Goal: Task Accomplishment & Management: Manage account settings

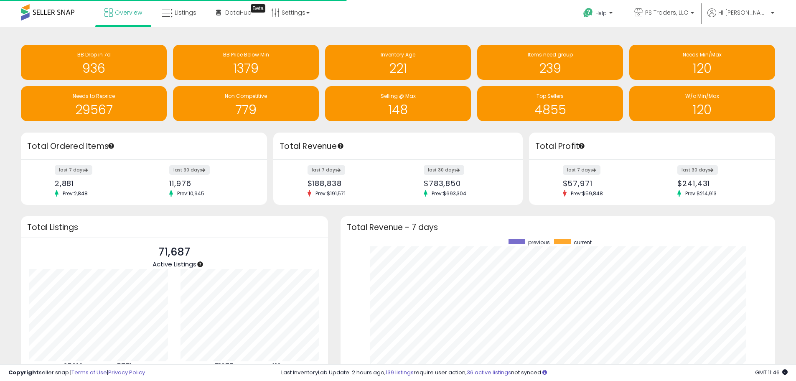
scroll to position [158, 418]
click at [194, 11] on span "Listings" at bounding box center [186, 12] width 22 height 8
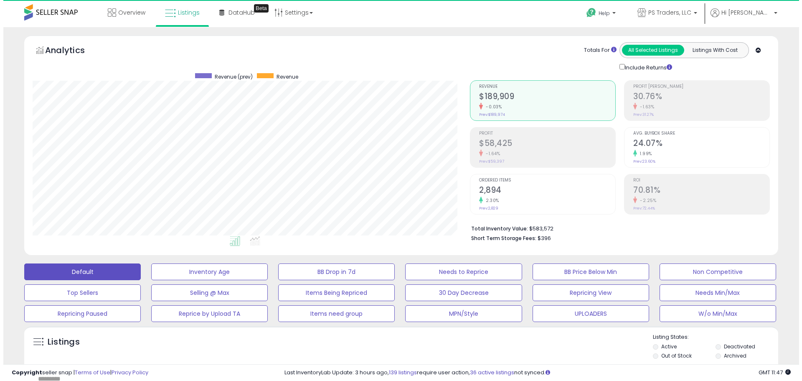
scroll to position [171, 437]
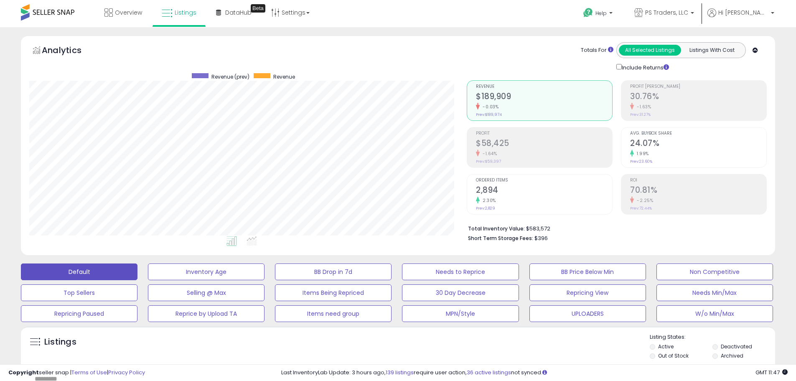
click at [429, 339] on div "Listings" at bounding box center [398, 347] width 754 height 28
click at [711, 320] on button "W/o Min/Max" at bounding box center [714, 313] width 117 height 17
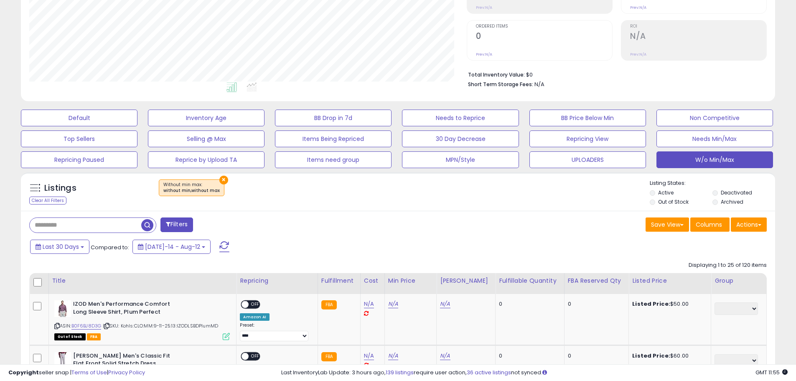
scroll to position [209, 0]
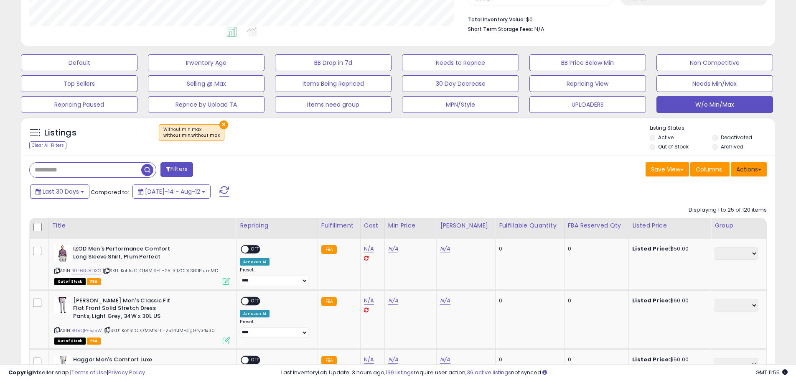
click at [749, 175] on button "Actions" at bounding box center [749, 169] width 36 height 14
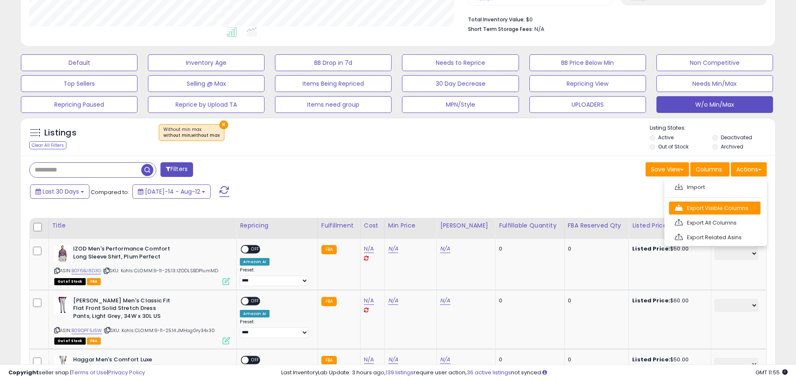
click at [720, 208] on link "Export Visible Columns" at bounding box center [714, 207] width 91 height 13
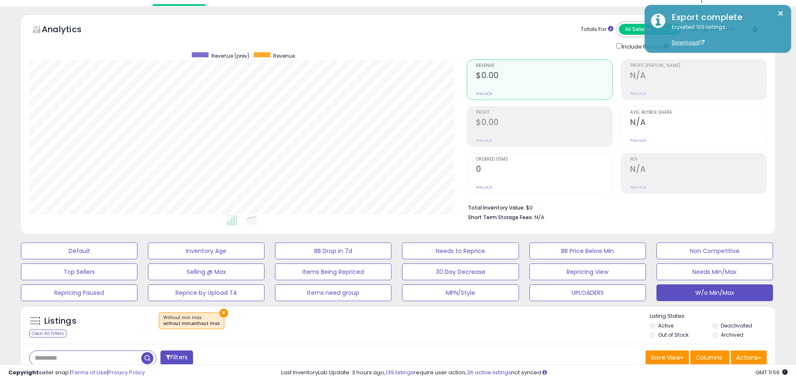
scroll to position [0, 0]
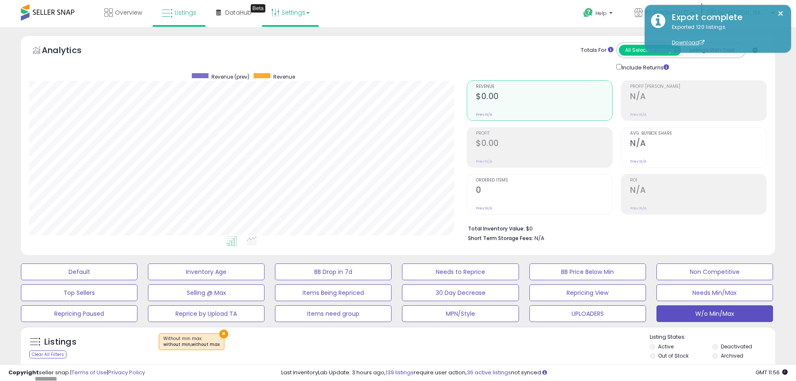
click at [285, 6] on link "Settings" at bounding box center [290, 12] width 51 height 25
click at [294, 40] on link "Store settings" at bounding box center [292, 42] width 38 height 8
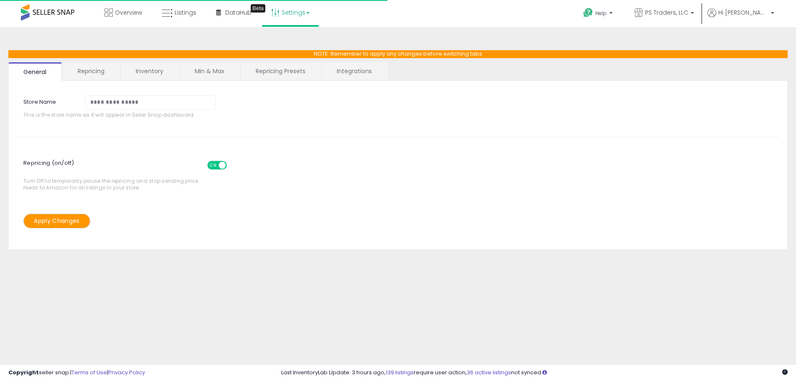
click at [265, 69] on link "Repricing Presets" at bounding box center [281, 71] width 80 height 18
select select "*********"
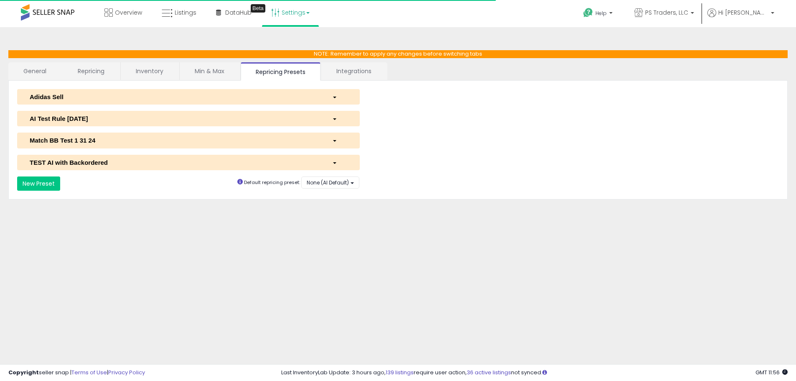
select select "**********"
select select "******"
click at [153, 116] on div "AI Test Rule 2 12 2024" at bounding box center [174, 118] width 302 height 9
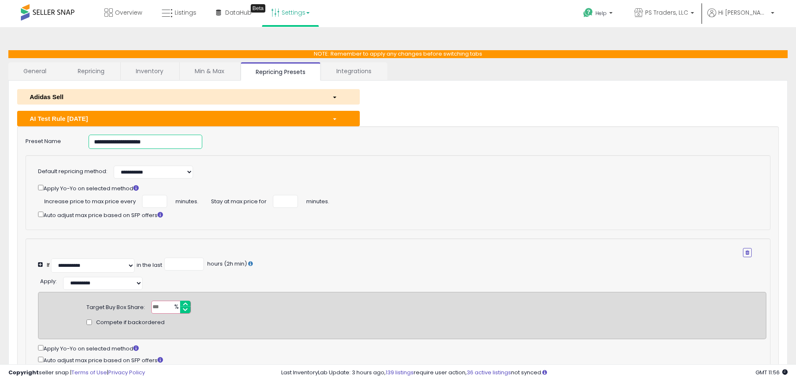
drag, startPoint x: 181, startPoint y: 140, endPoint x: -84, endPoint y: 113, distance: 267.1
click at [0, 113] on html "Unable to login Retrieving listings data.. has not yet accepted the Terms of Us…" at bounding box center [398, 190] width 796 height 381
click at [179, 18] on link "Listings" at bounding box center [178, 12] width 47 height 25
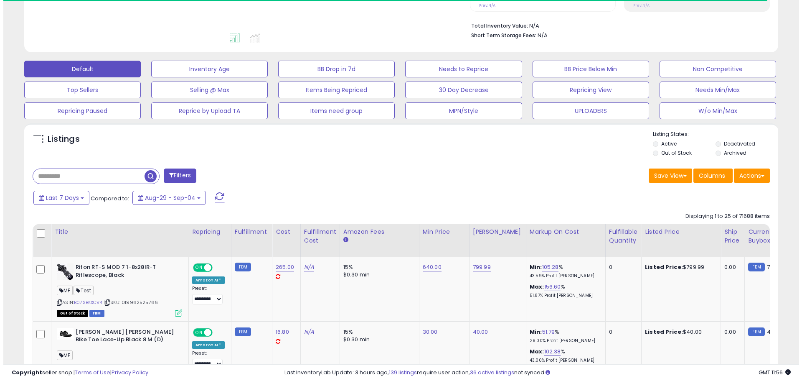
scroll to position [209, 0]
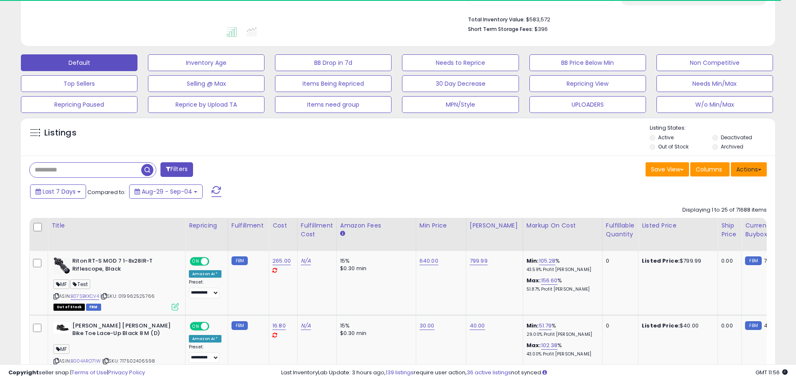
click at [758, 173] on button "Actions" at bounding box center [749, 169] width 36 height 14
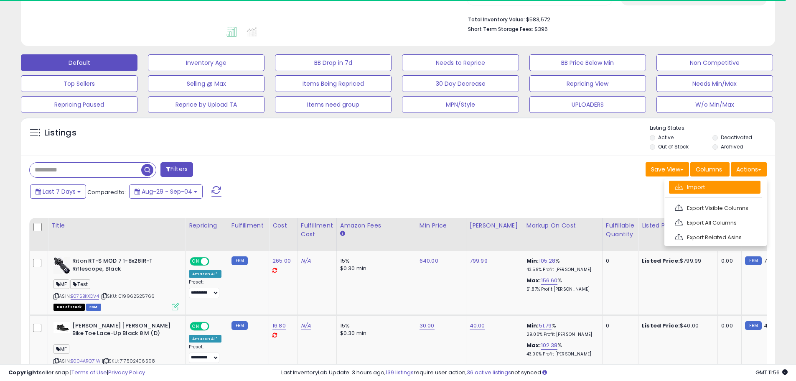
click at [739, 182] on link "Import" at bounding box center [714, 186] width 91 height 13
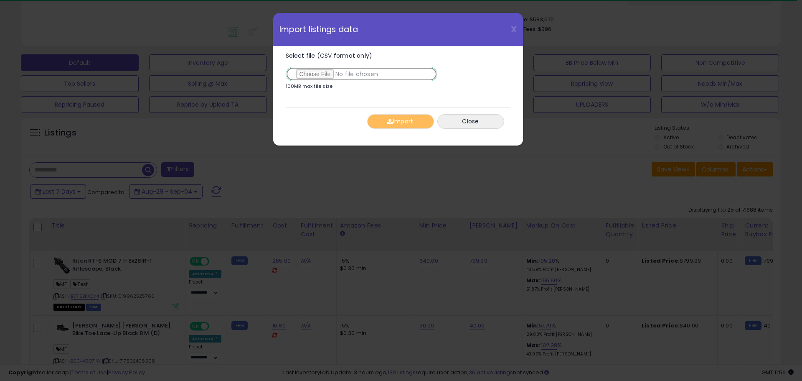
click at [329, 74] on input "Select file (CSV format only)" at bounding box center [362, 74] width 152 height 14
type input "**********"
click at [390, 123] on span "button" at bounding box center [389, 121] width 5 height 6
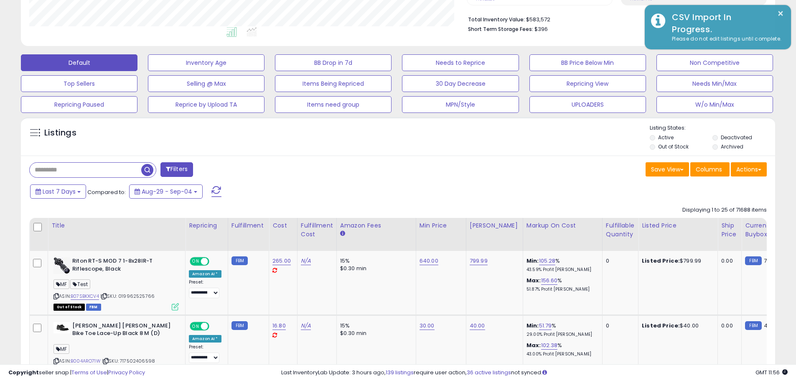
scroll to position [417611, 417345]
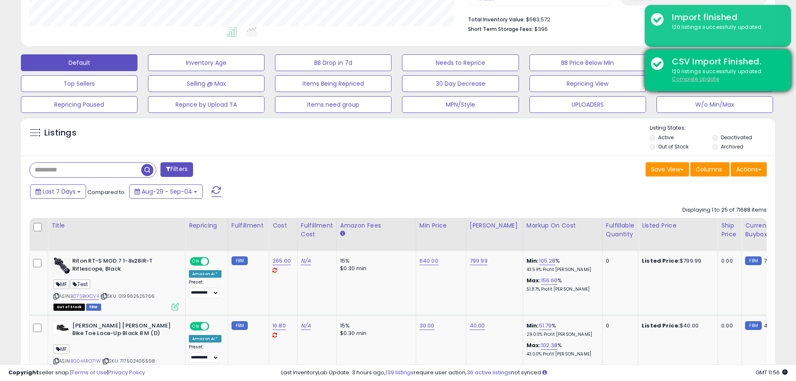
click at [706, 82] on u "Complete Update" at bounding box center [695, 78] width 47 height 7
click at [709, 81] on u "Complete Update" at bounding box center [695, 78] width 47 height 7
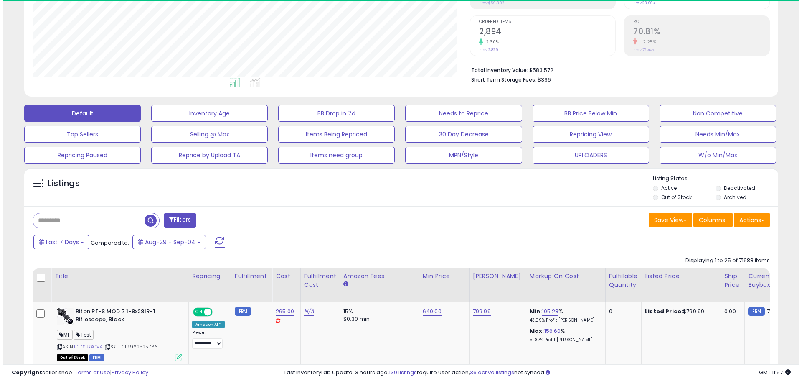
scroll to position [171, 437]
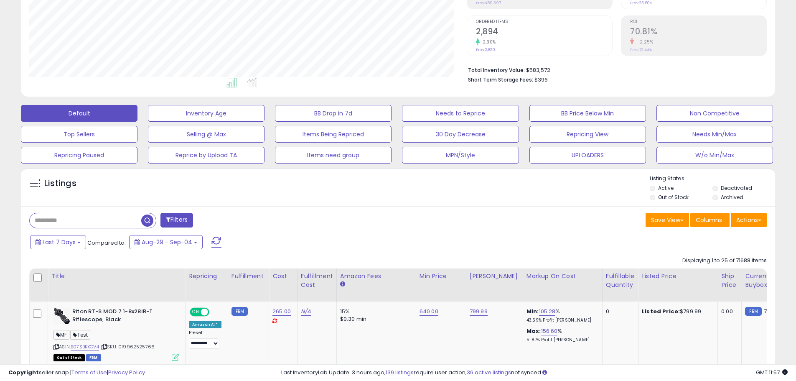
click at [541, 222] on div "Save View Save As New View Columns Actions Import" at bounding box center [585, 221] width 375 height 16
click at [401, 223] on div "Save View Save As New View Columns Actions Import" at bounding box center [585, 221] width 375 height 16
click at [432, 202] on div "Listings" at bounding box center [398, 189] width 754 height 28
click at [438, 221] on div "Save View Save As New View Columns Actions Import" at bounding box center [585, 221] width 375 height 16
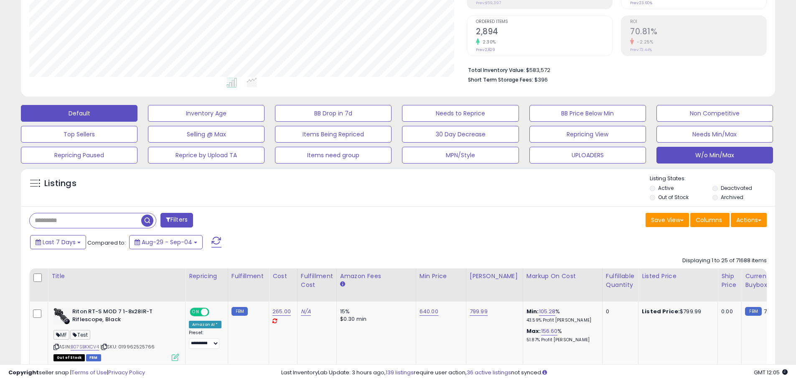
click at [683, 151] on button "W/o Min/Max" at bounding box center [714, 155] width 117 height 17
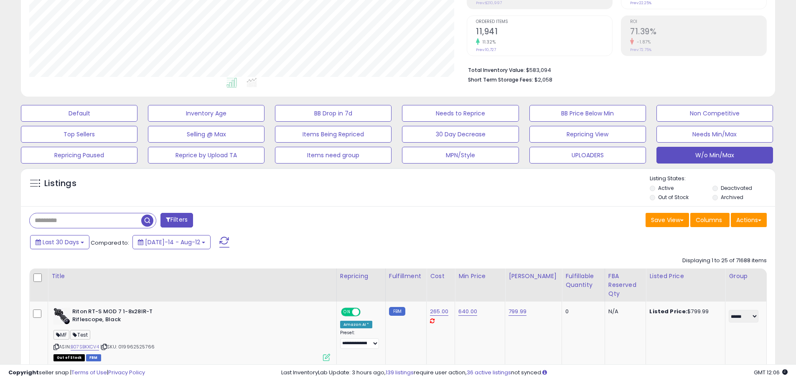
click at [376, 192] on div "Listings" at bounding box center [398, 189] width 754 height 28
click at [307, 248] on div "Last 30 Days Compared to: Jul-14 - Aug-12" at bounding box center [304, 243] width 553 height 19
click at [747, 224] on button "Actions" at bounding box center [749, 220] width 36 height 14
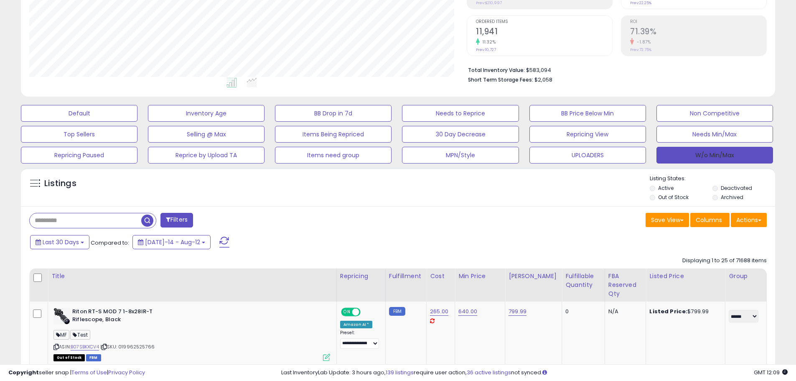
click at [748, 155] on button "W/o Min/Max" at bounding box center [714, 155] width 117 height 17
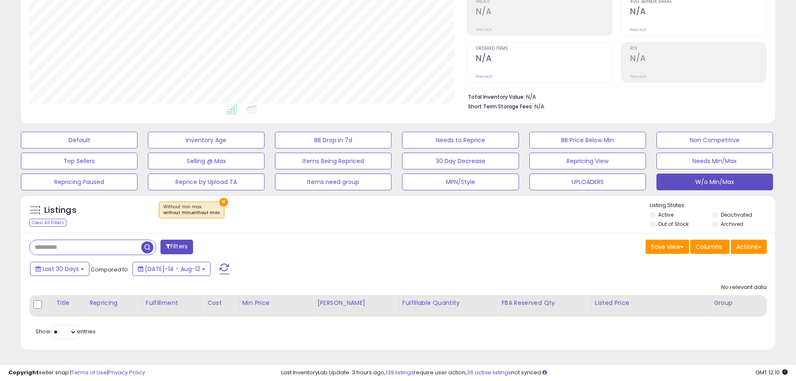
click at [400, 284] on div "No relevant data Title Repricing Fulfillment «" at bounding box center [397, 297] width 737 height 37
click at [108, 212] on div "Listings" at bounding box center [79, 212] width 113 height 13
drag, startPoint x: 441, startPoint y: 246, endPoint x: 447, endPoint y: 246, distance: 6.3
click at [442, 246] on div "Save View Save As New View Columns Actions Import" at bounding box center [585, 247] width 375 height 16
click at [223, 198] on div "Listings Clear All Filters × Without min max : without min,without max Listing …" at bounding box center [398, 213] width 754 height 38
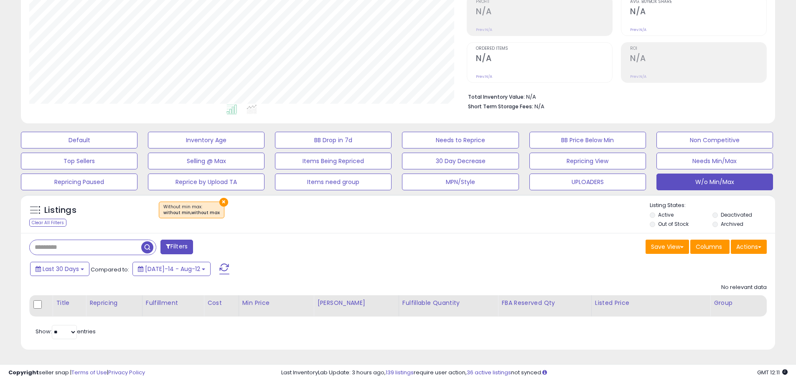
click at [220, 201] on button "×" at bounding box center [223, 202] width 9 height 9
click at [219, 200] on button "×" at bounding box center [223, 202] width 9 height 9
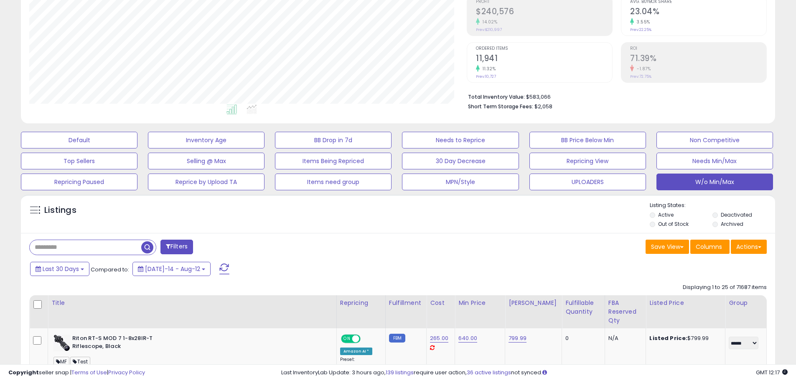
click at [386, 229] on div "Listings" at bounding box center [398, 215] width 754 height 28
click at [405, 231] on div "Listings Active" at bounding box center [398, 213] width 754 height 38
click at [520, 267] on div "Last 30 Days Compared to: Jul-14 - Aug-12" at bounding box center [304, 269] width 553 height 19
click at [714, 179] on button "W/o Min/Max" at bounding box center [714, 181] width 117 height 17
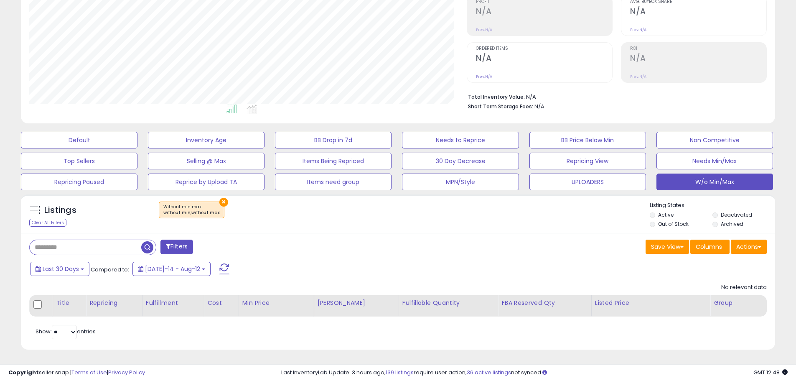
click at [219, 203] on button "×" at bounding box center [223, 202] width 9 height 9
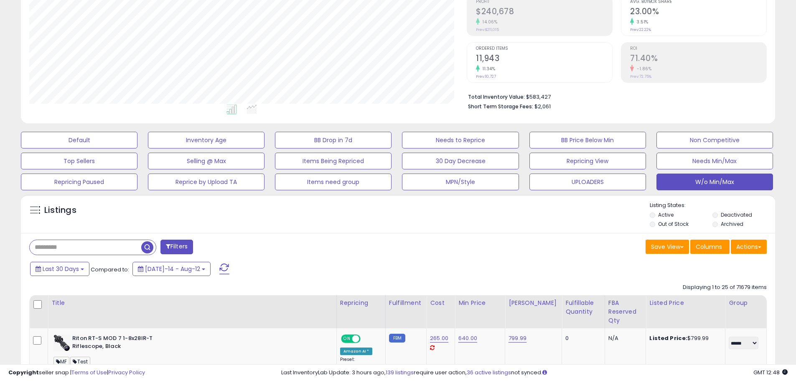
click at [422, 260] on div "Last 30 Days Compared to: Jul-14 - Aug-12" at bounding box center [304, 269] width 553 height 19
drag, startPoint x: 409, startPoint y: 237, endPoint x: 418, endPoint y: 238, distance: 8.8
drag, startPoint x: 444, startPoint y: 246, endPoint x: 445, endPoint y: 237, distance: 9.3
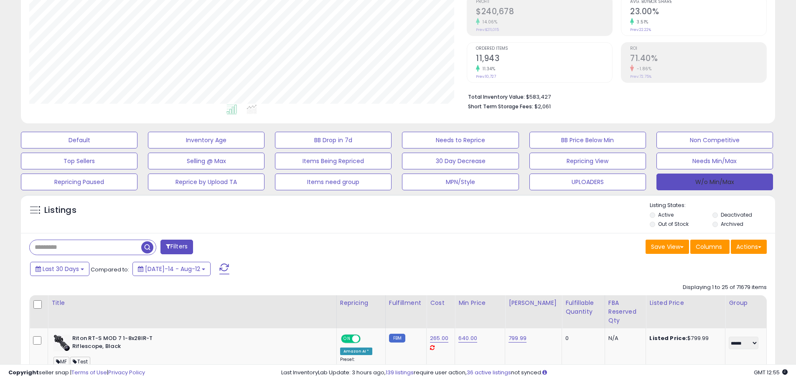
click at [739, 183] on button "W/o Min/Max" at bounding box center [714, 181] width 117 height 17
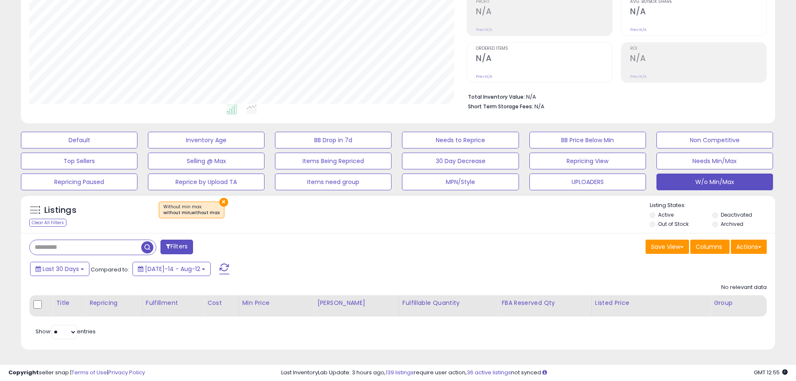
click at [220, 202] on button "×" at bounding box center [223, 202] width 9 height 9
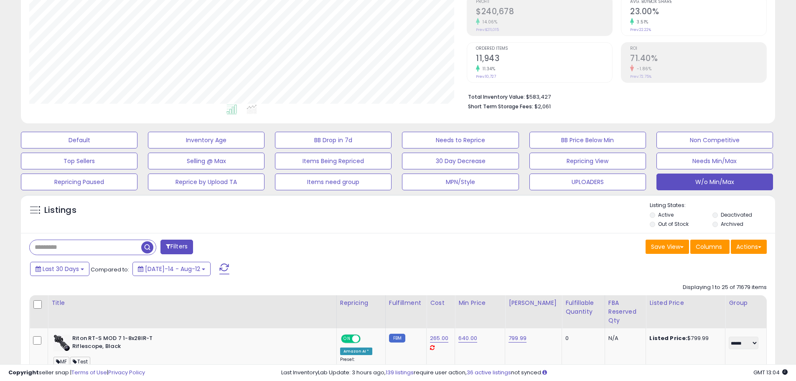
click at [401, 260] on div "Last 30 Days Compared to: Jul-14 - Aug-12" at bounding box center [304, 269] width 553 height 19
click at [107, 143] on button "Default" at bounding box center [79, 140] width 117 height 17
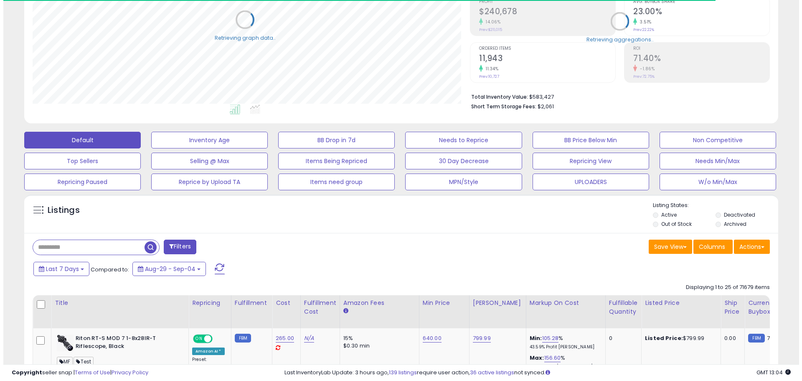
scroll to position [417611, 417345]
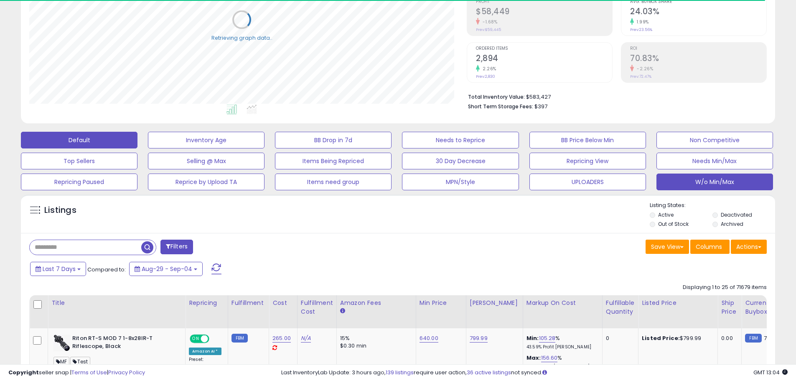
click at [711, 184] on button "W/o Min/Max" at bounding box center [714, 181] width 117 height 17
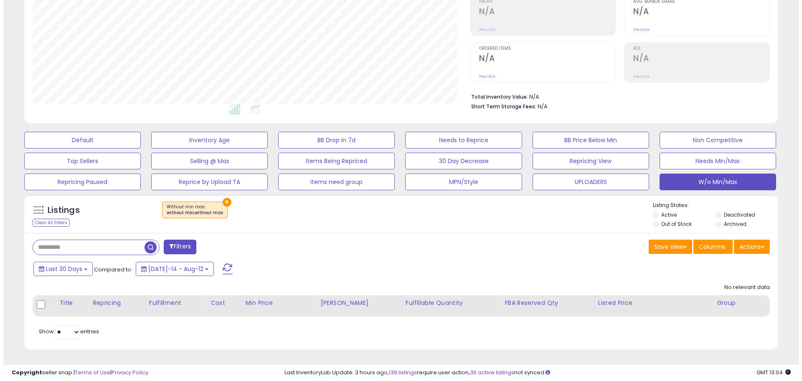
scroll to position [171, 437]
click at [506, 286] on div "No relevant data Title Repricing Fulfillment «" at bounding box center [397, 297] width 737 height 37
click at [221, 202] on button "×" at bounding box center [223, 202] width 9 height 9
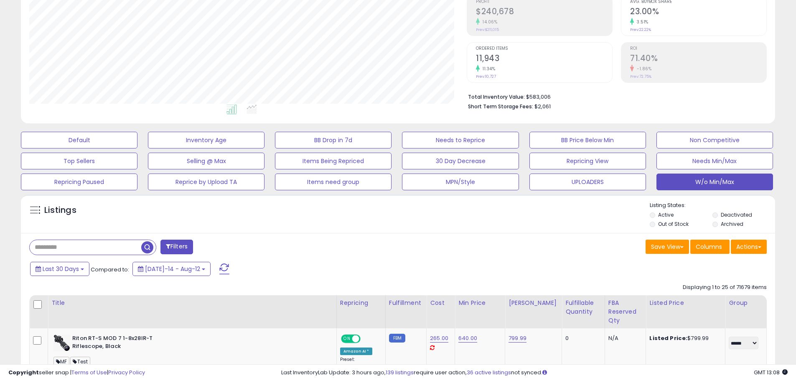
click at [456, 262] on div "Last 30 Days Compared to: Jul-14 - Aug-12" at bounding box center [304, 269] width 553 height 19
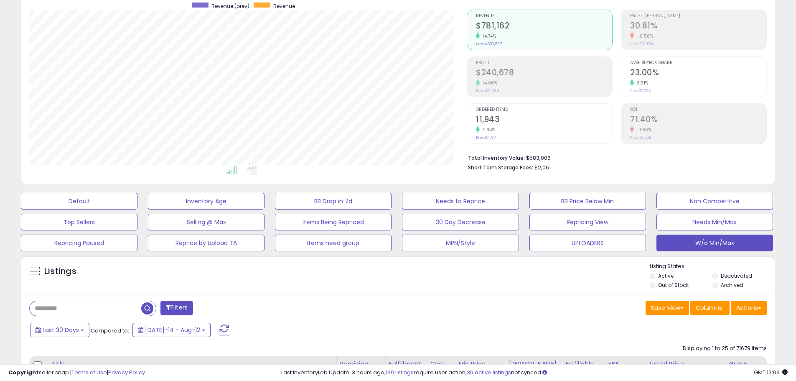
scroll to position [0, 0]
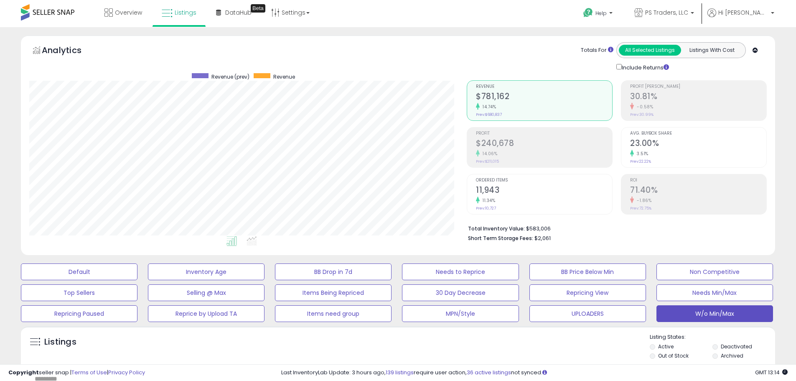
click at [463, 339] on div "Listings" at bounding box center [398, 347] width 754 height 28
click at [448, 352] on div "Listings" at bounding box center [398, 347] width 754 height 28
click at [396, 340] on div "Listings" at bounding box center [398, 347] width 754 height 28
click at [177, 13] on span "Listings" at bounding box center [186, 12] width 22 height 8
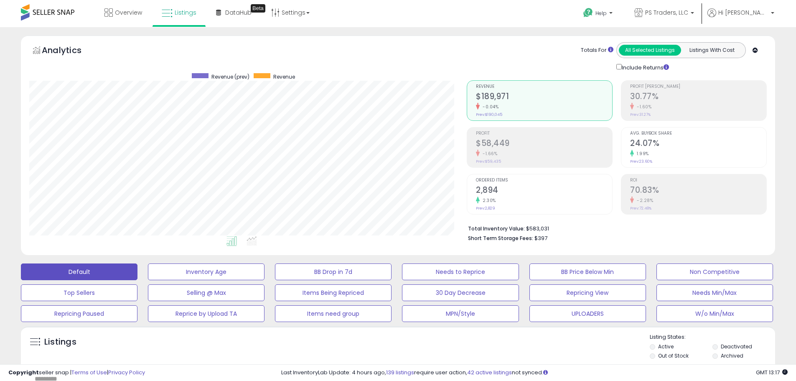
click at [453, 346] on div "Listings" at bounding box center [398, 347] width 754 height 28
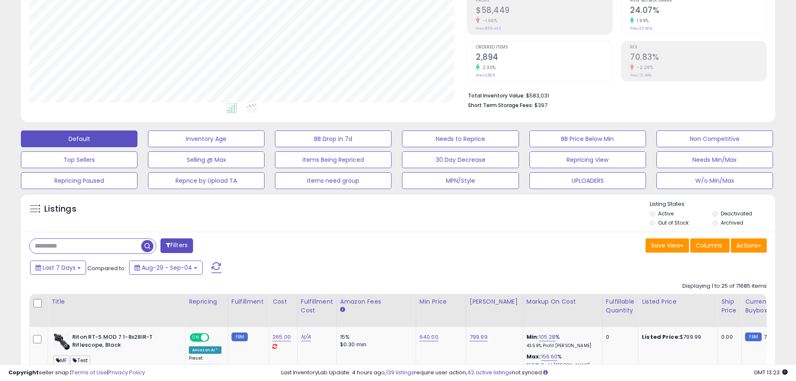
scroll to position [167, 0]
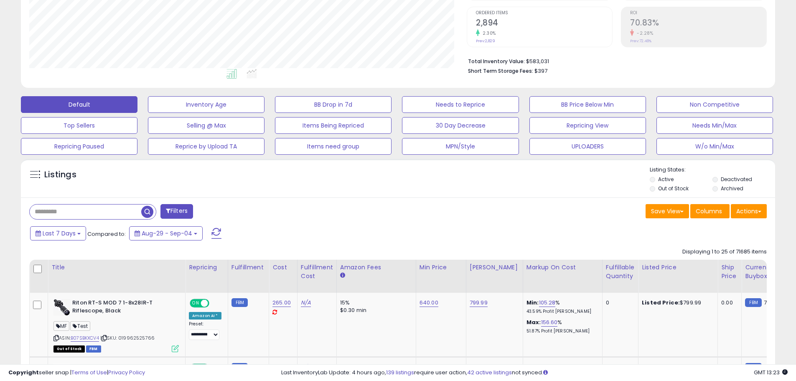
click at [125, 211] on input "text" at bounding box center [86, 211] width 112 height 15
paste input "**********"
type input "**********"
click at [218, 212] on span "button" at bounding box center [219, 212] width 12 height 12
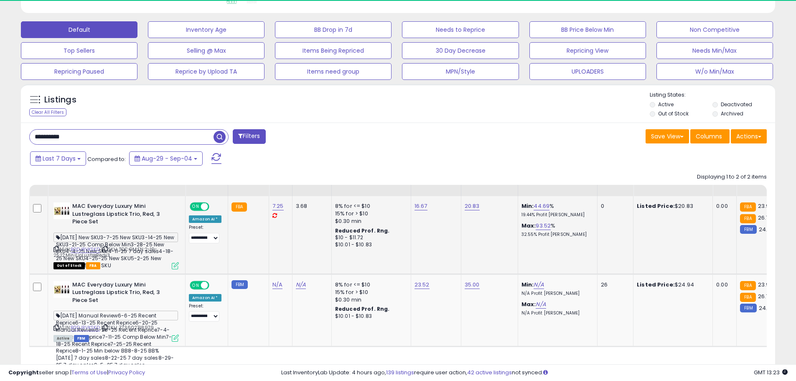
scroll to position [171, 437]
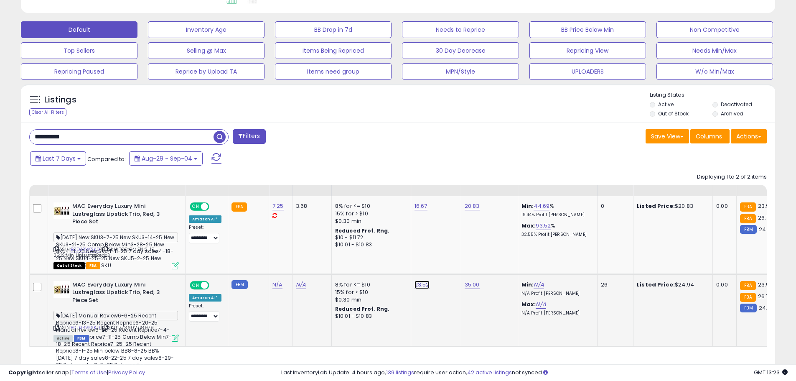
click at [416, 283] on link "23.52" at bounding box center [421, 284] width 15 height 8
drag, startPoint x: 399, startPoint y: 267, endPoint x: 325, endPoint y: 263, distance: 74.1
click at [325, 263] on tbody "MAC Everyday Luxury Mini Lustreglass Lipstick Trio, Red, 3 Piece Set [DATE] New…" at bounding box center [667, 271] width 1275 height 150
type input "**"
click at [449, 258] on button "submit" at bounding box center [441, 263] width 14 height 13
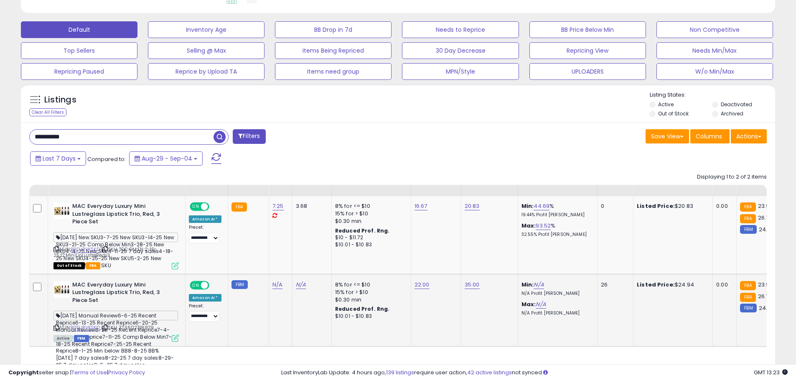
click at [518, 132] on div "Save View Save As New View Update Current View Columns Actions Import Export Vi…" at bounding box center [585, 137] width 375 height 16
click at [444, 138] on div "Save View Save As New View Update Current View Columns Actions Import Export Vi…" at bounding box center [585, 137] width 375 height 16
click at [443, 203] on div "16.67" at bounding box center [434, 206] width 40 height 8
click at [435, 155] on div "Last 7 Days Compared to: Aug-29 - Sep-04" at bounding box center [304, 159] width 553 height 19
click at [409, 150] on div "Last 7 Days Compared to: Aug-29 - Sep-04" at bounding box center [304, 159] width 553 height 19
